Goal: Navigation & Orientation: Find specific page/section

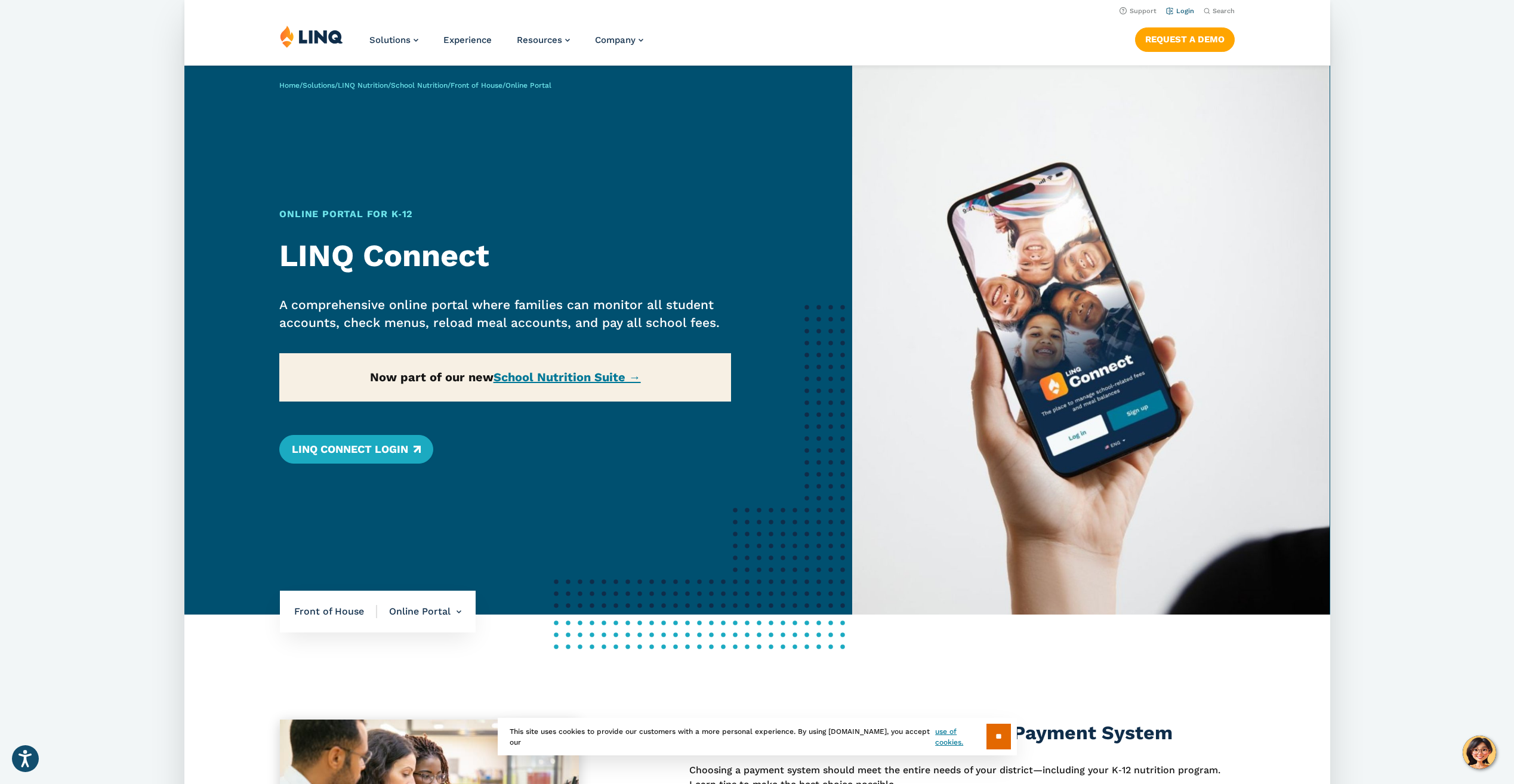
click at [1180, 11] on link "Login" at bounding box center [1179, 10] width 28 height 8
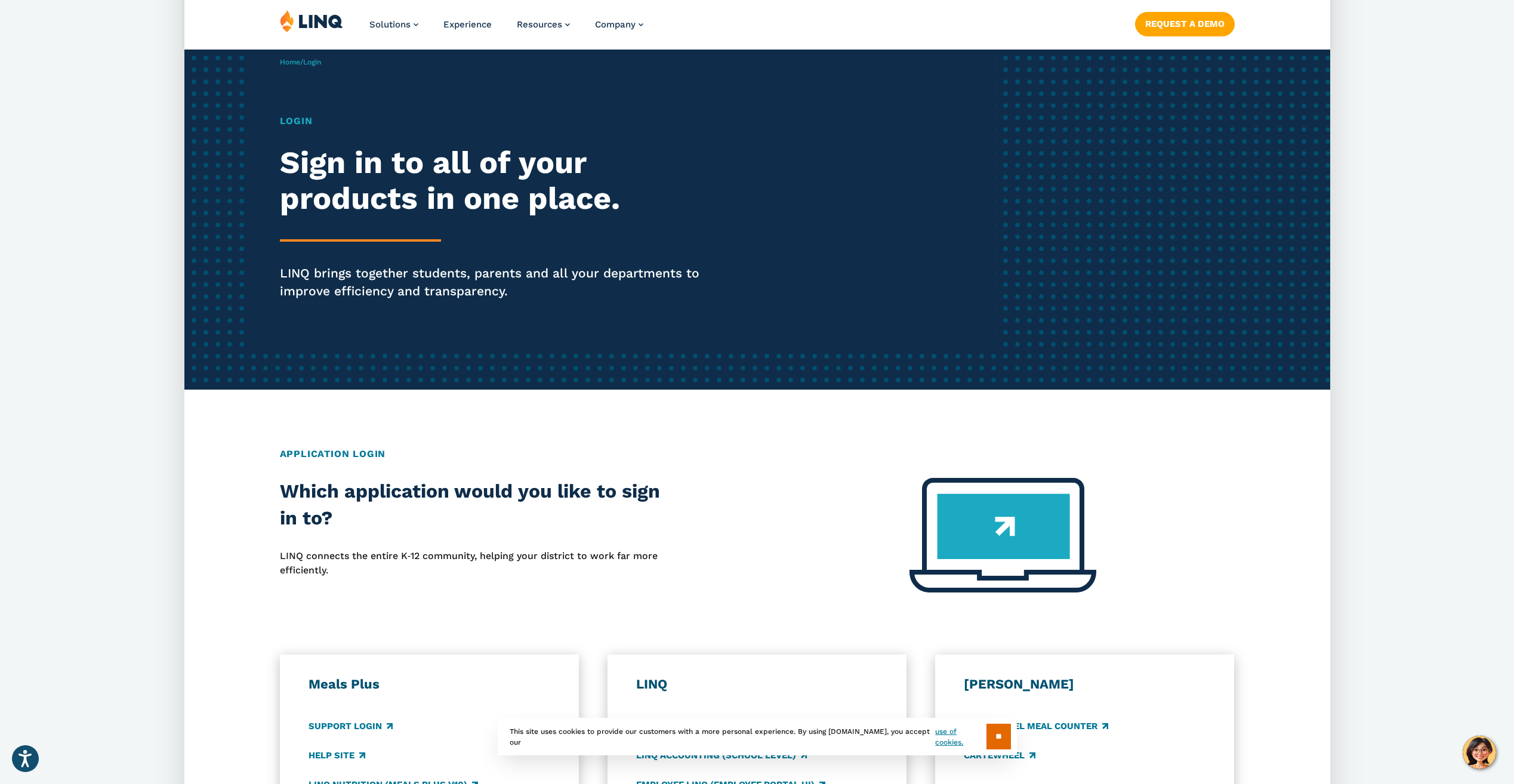
scroll to position [358, 0]
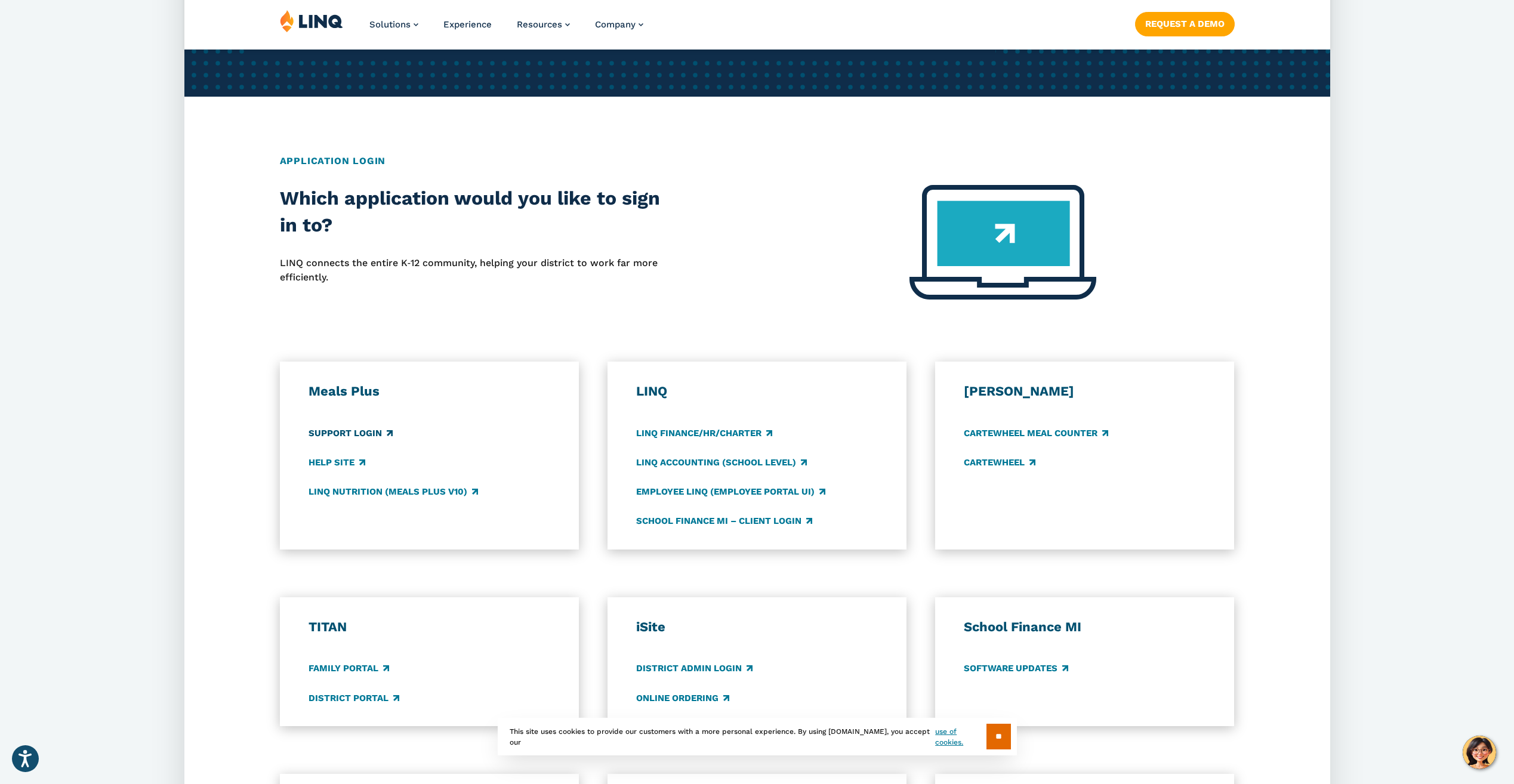
click at [353, 432] on link "Support Login" at bounding box center [350, 433] width 84 height 13
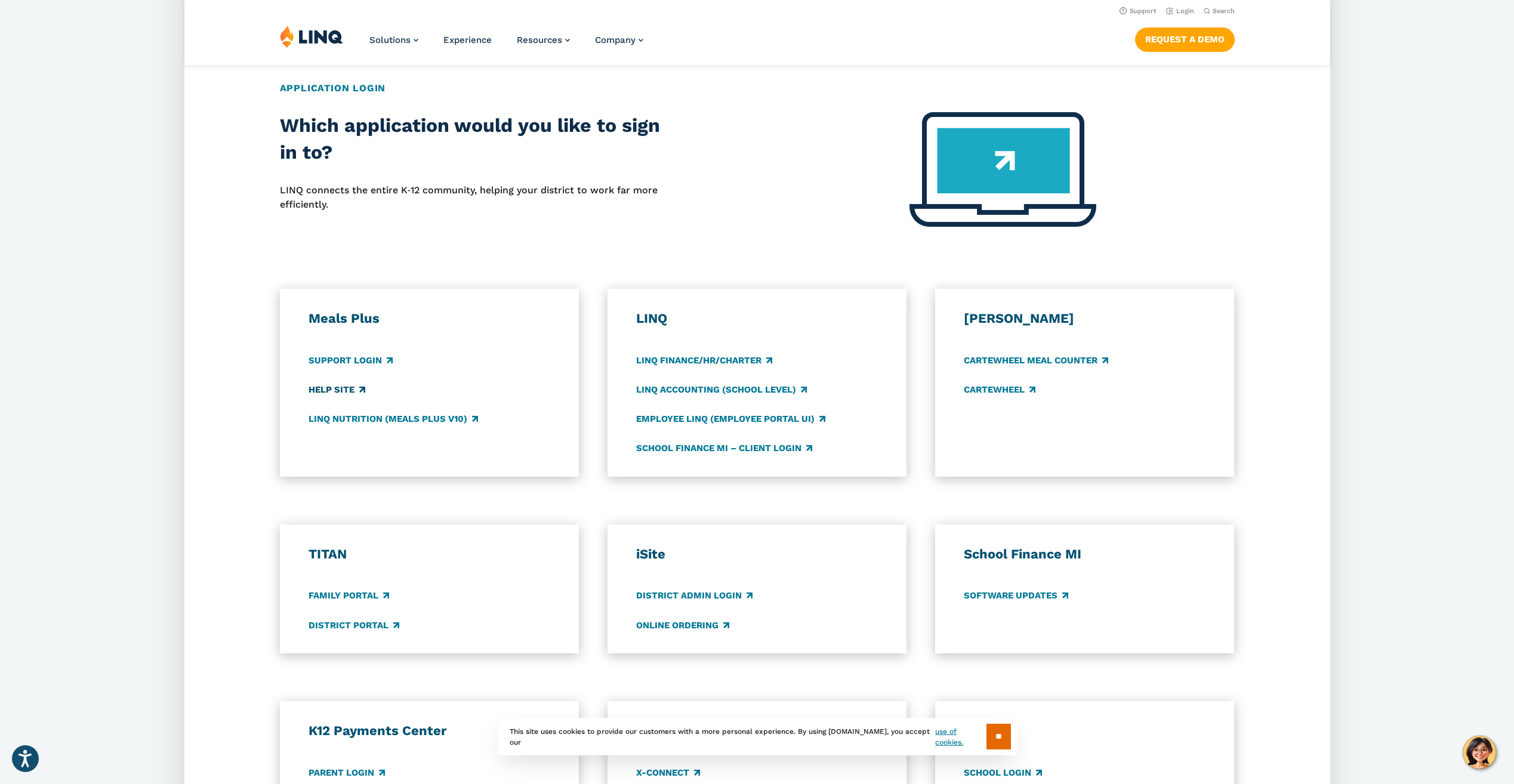
scroll to position [418, 0]
